Goal: Task Accomplishment & Management: Complete application form

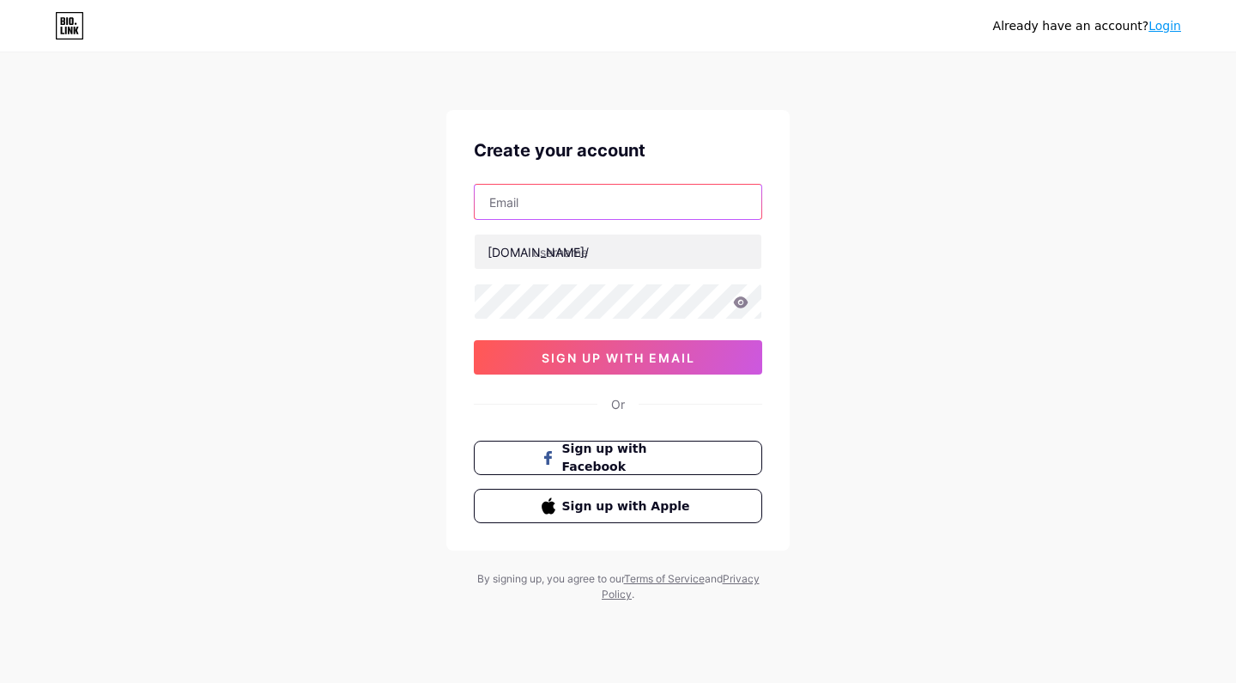
click at [636, 200] on input "text" at bounding box center [618, 202] width 287 height 34
click at [609, 203] on input "text" at bounding box center [618, 202] width 287 height 34
type input "s"
click at [640, 208] on input "text" at bounding box center [618, 202] width 287 height 34
type input "ท"
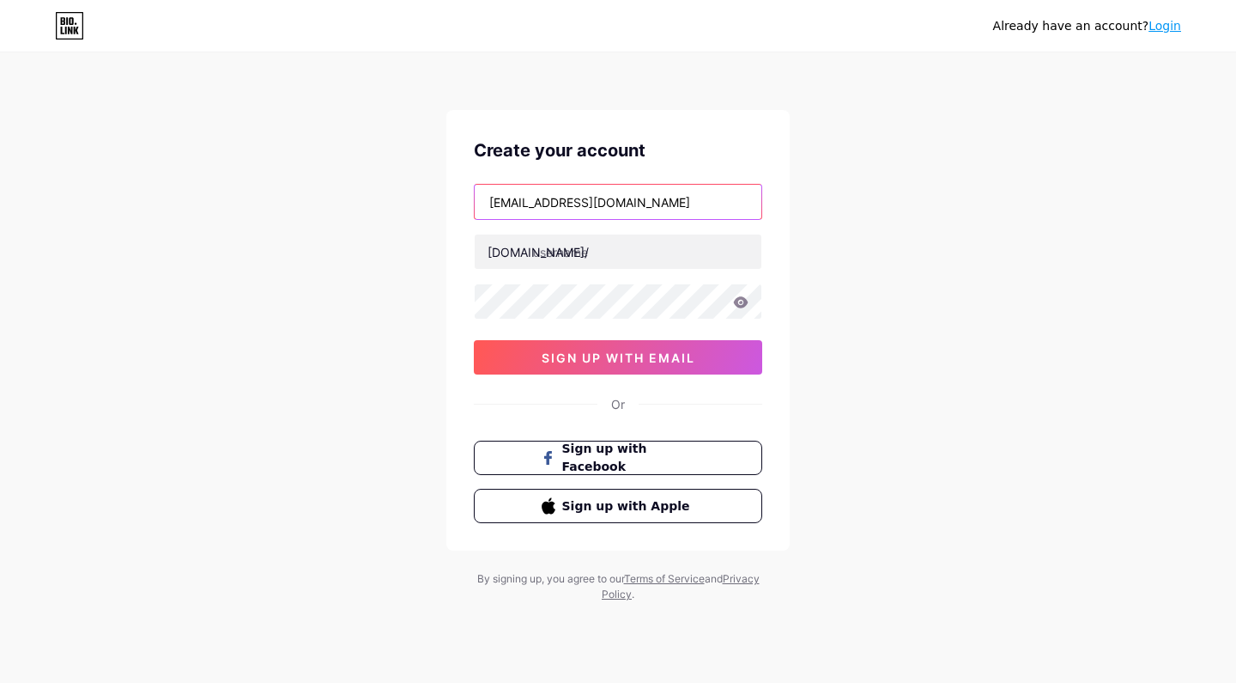
type input "[EMAIL_ADDRESS][DOMAIN_NAME]"
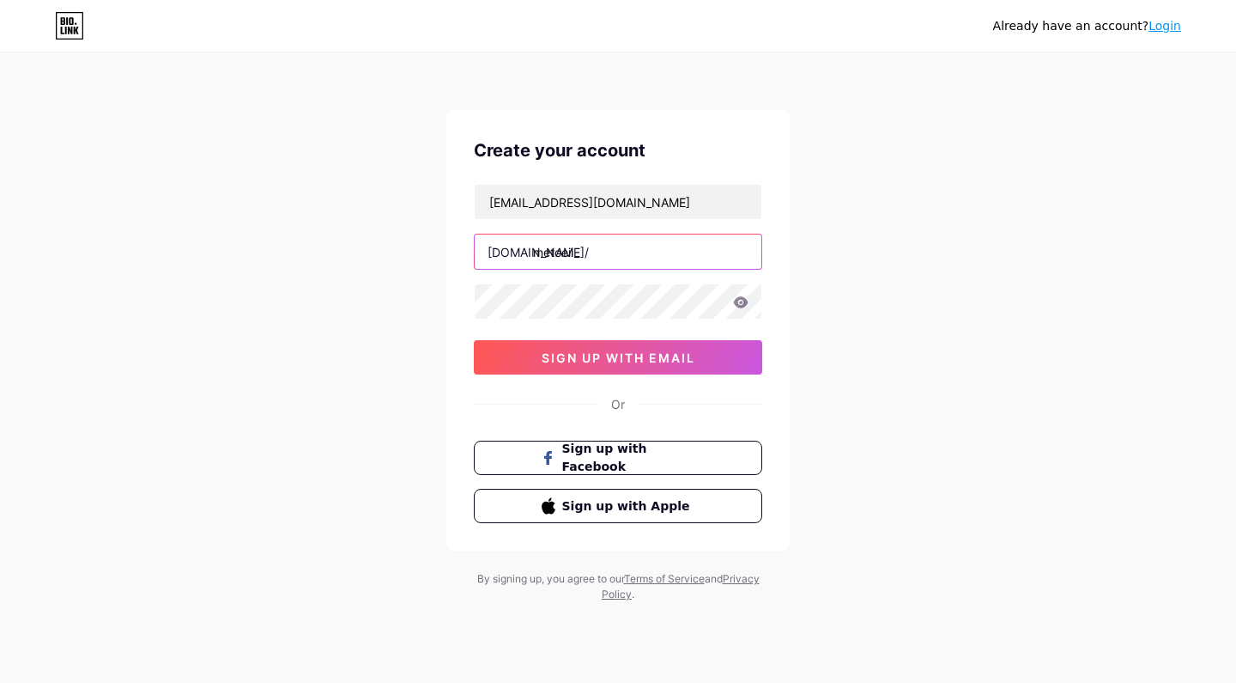
type input "metoeii_"
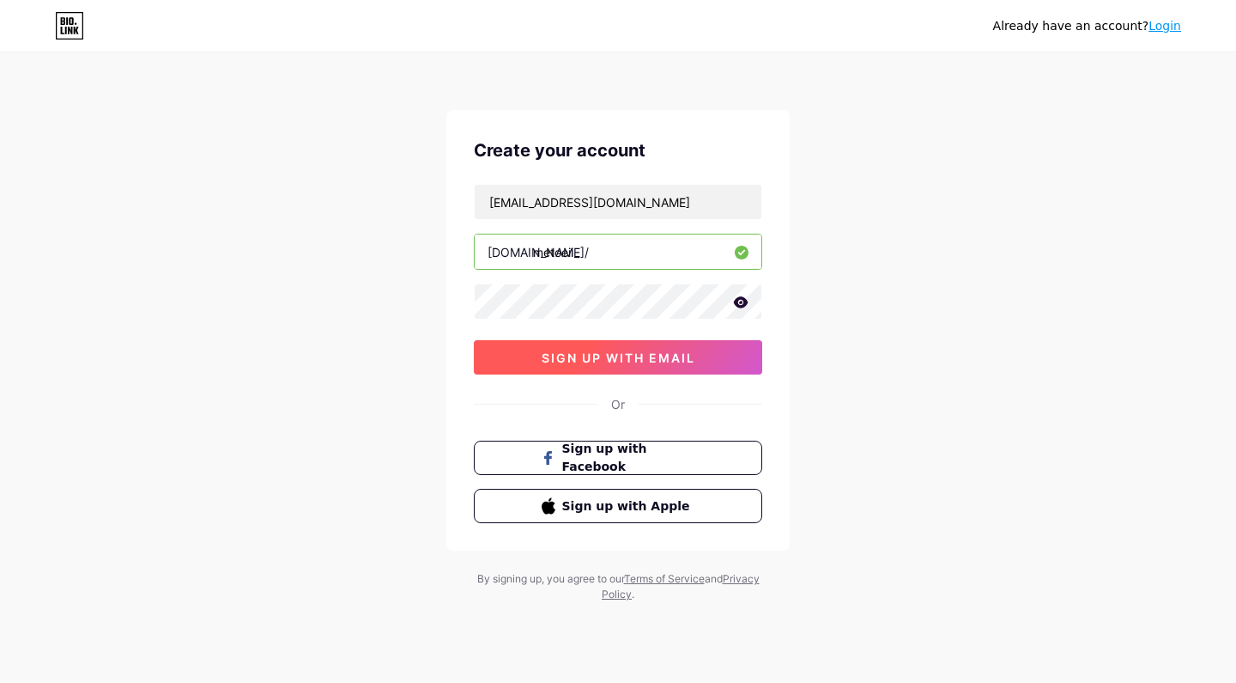
click at [710, 366] on button "sign up with email" at bounding box center [618, 357] width 288 height 34
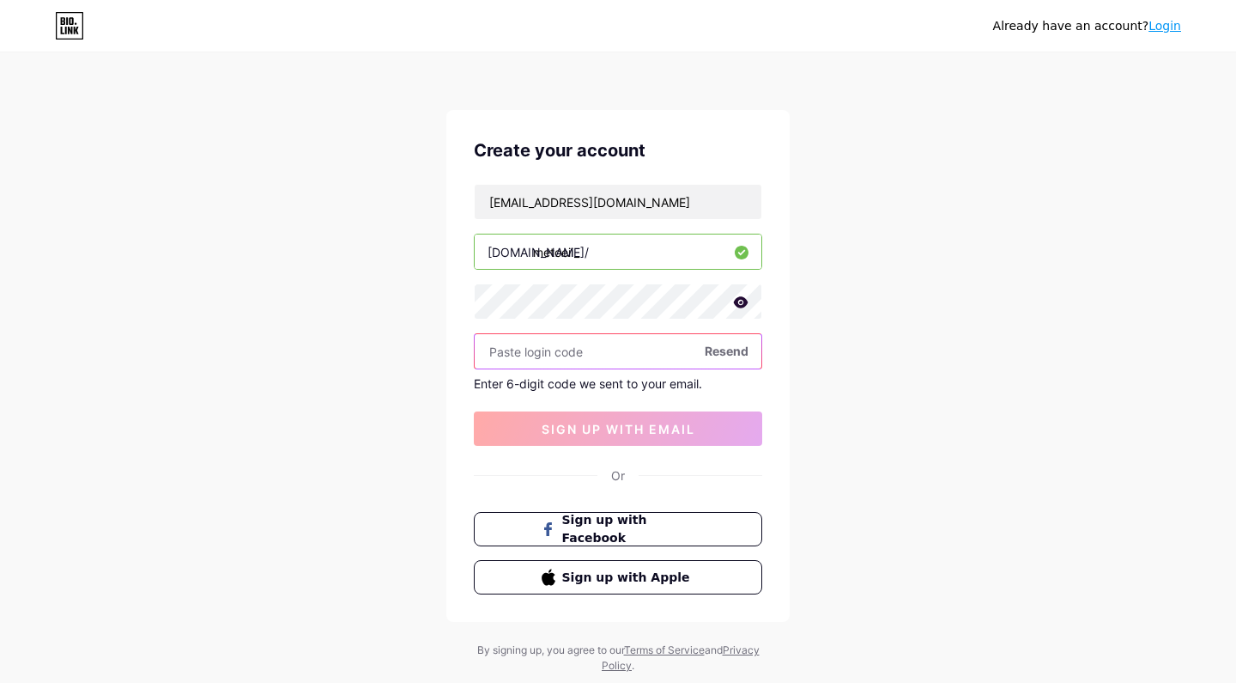
click at [612, 346] on input "text" at bounding box center [618, 351] width 287 height 34
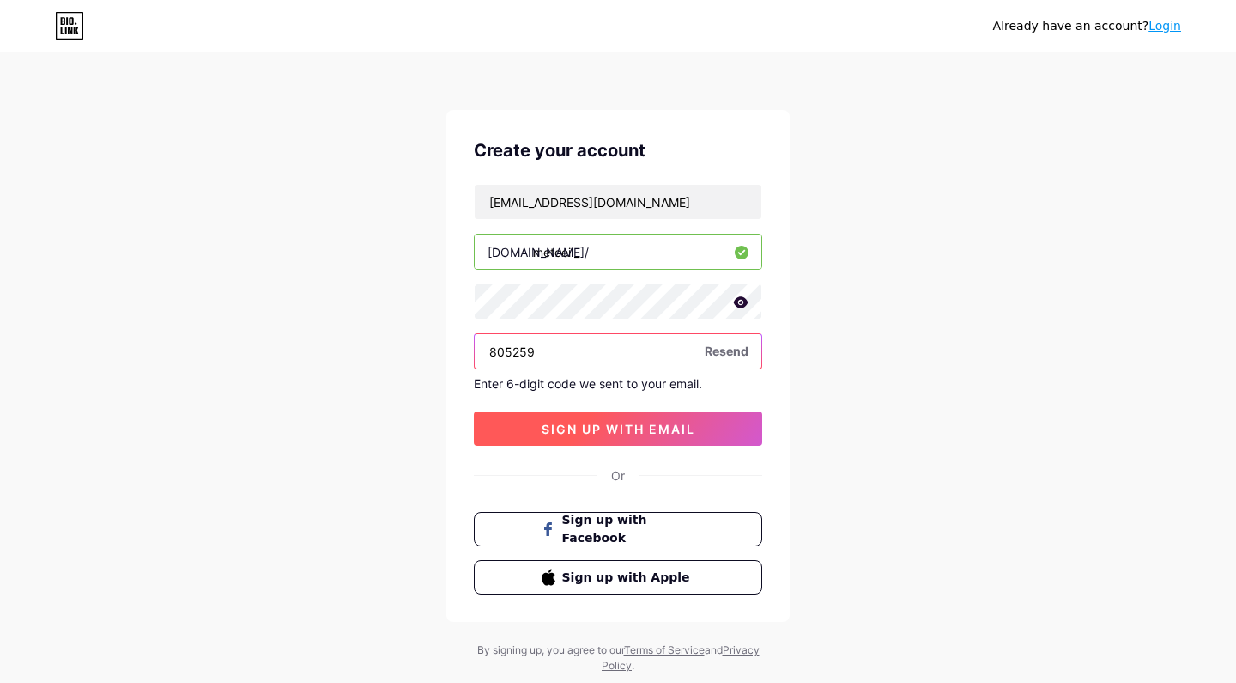
type input "805259"
click at [697, 424] on button "sign up with email" at bounding box center [618, 428] width 288 height 34
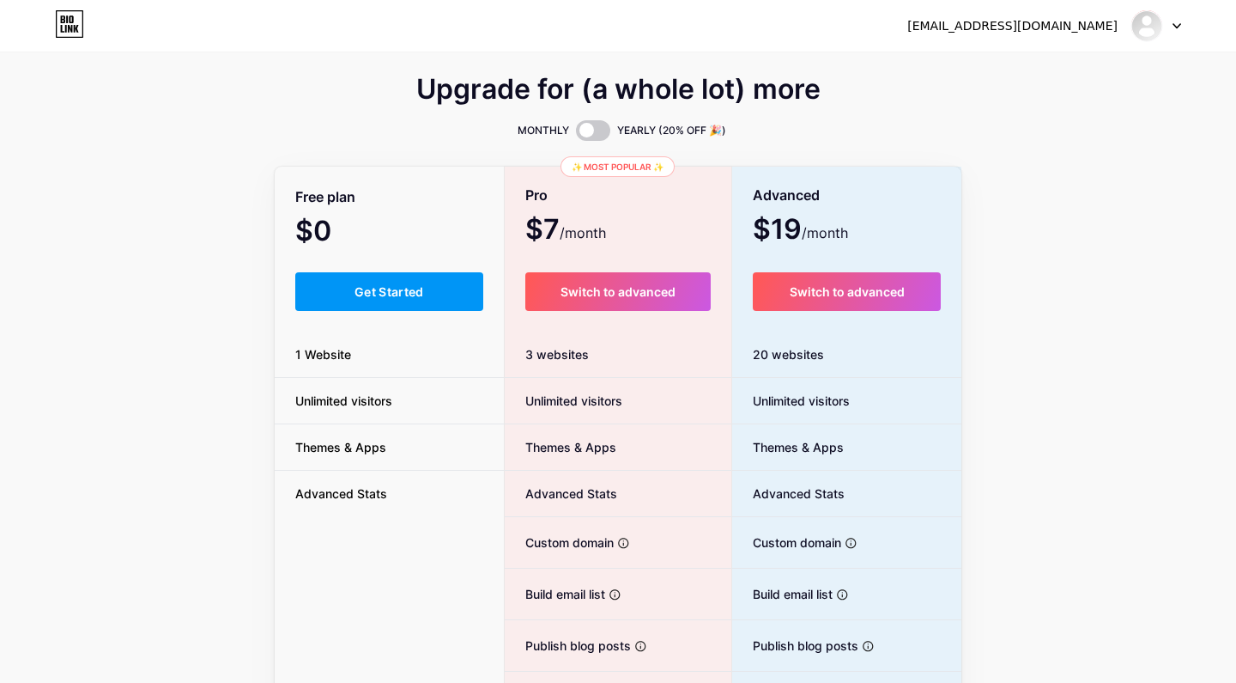
click at [430, 238] on div "$0 /month" at bounding box center [389, 233] width 229 height 24
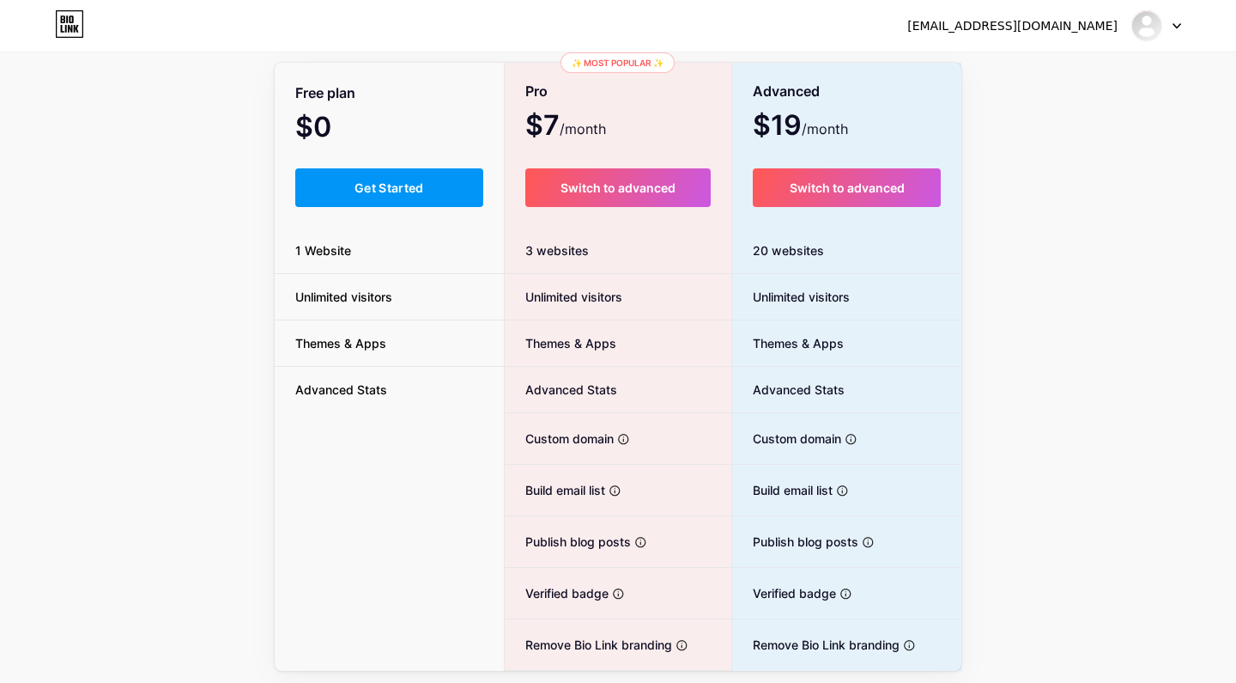
scroll to position [100, 0]
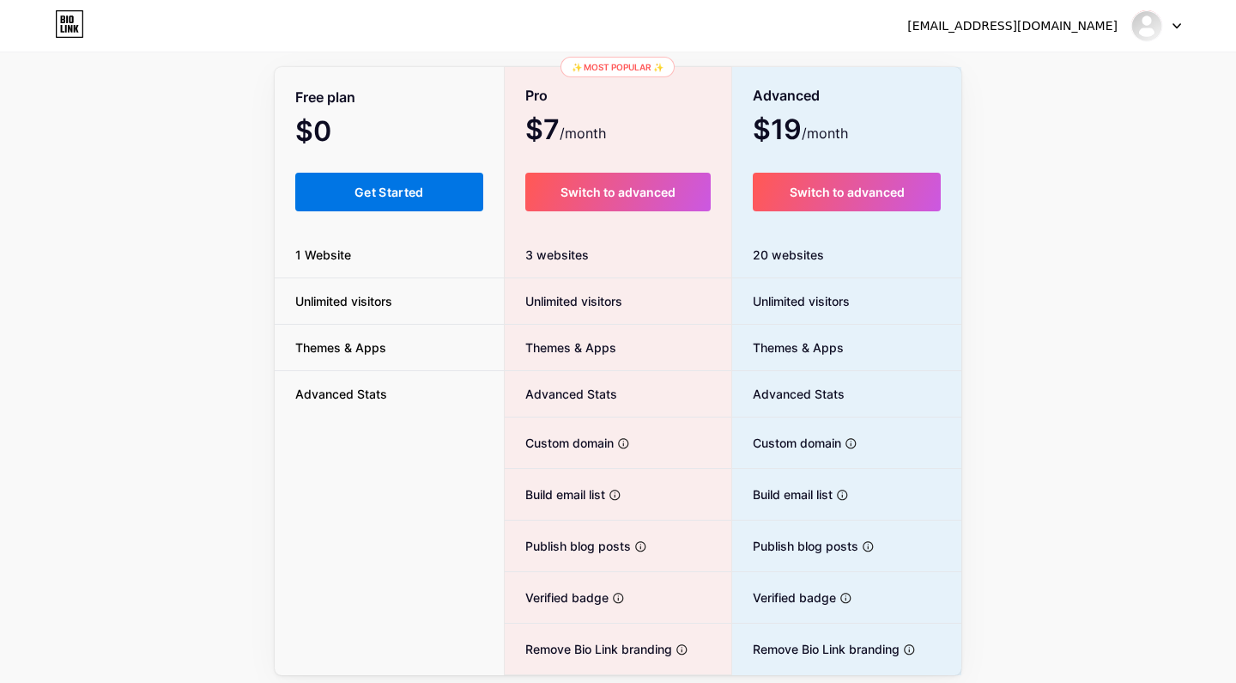
click at [400, 198] on span "Get Started" at bounding box center [390, 192] width 70 height 15
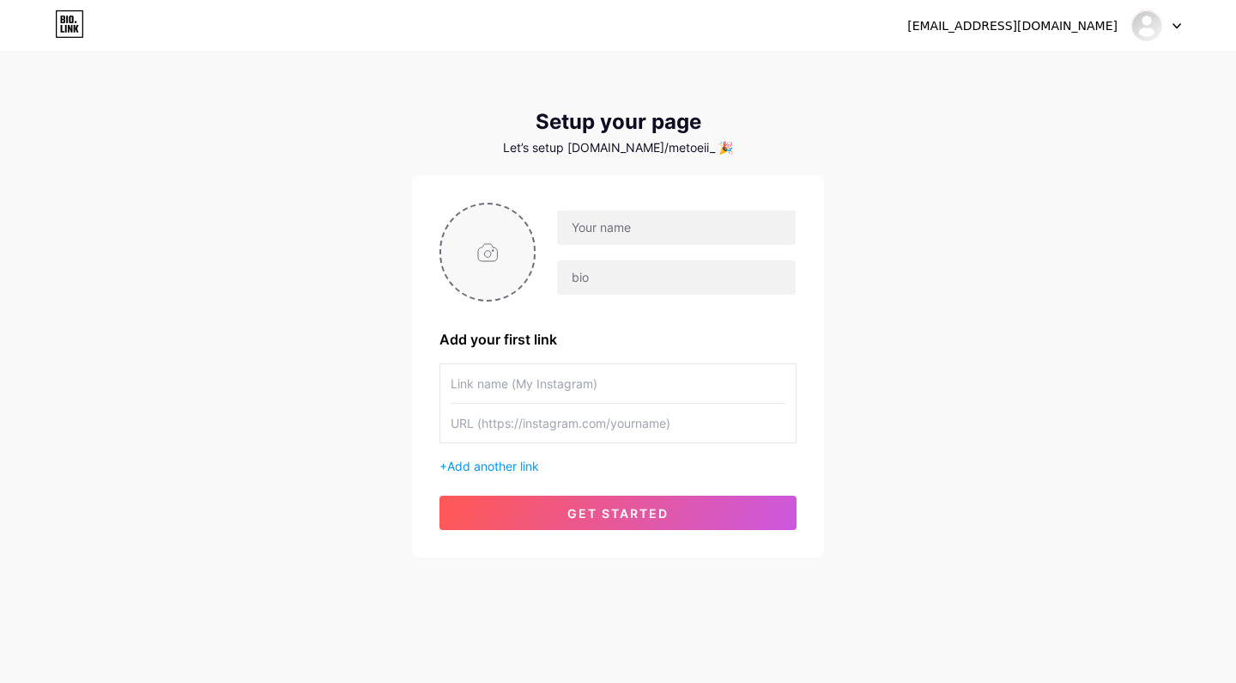
click at [501, 252] on input "file" at bounding box center [487, 251] width 93 height 95
type input "metoei_"
click at [627, 383] on input "text" at bounding box center [618, 383] width 335 height 39
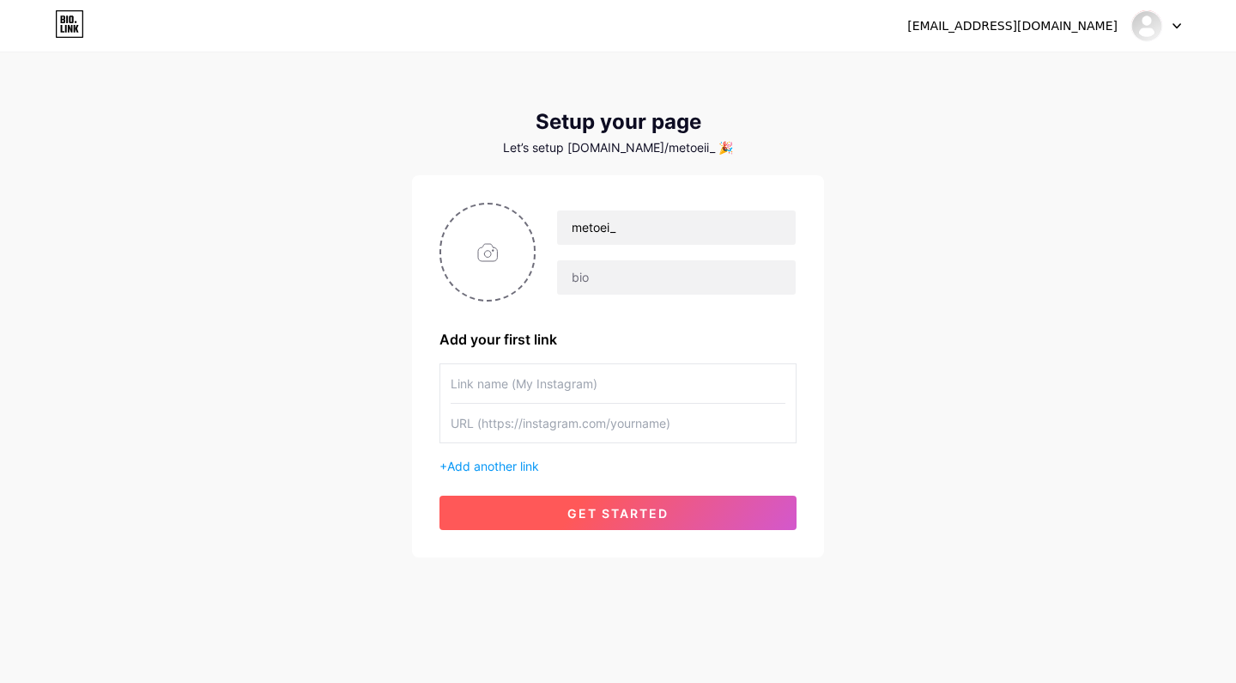
click at [562, 501] on button "get started" at bounding box center [618, 512] width 357 height 34
